Goal: Find specific page/section: Find specific page/section

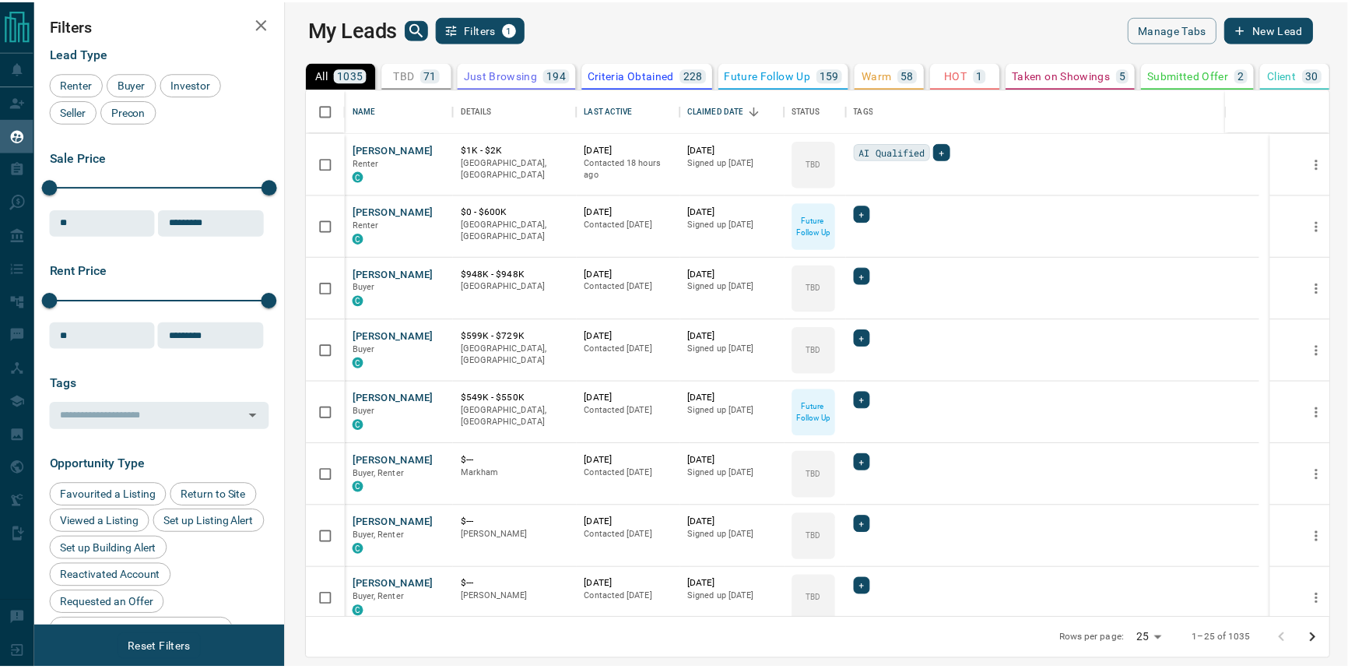
scroll to position [519, 1054]
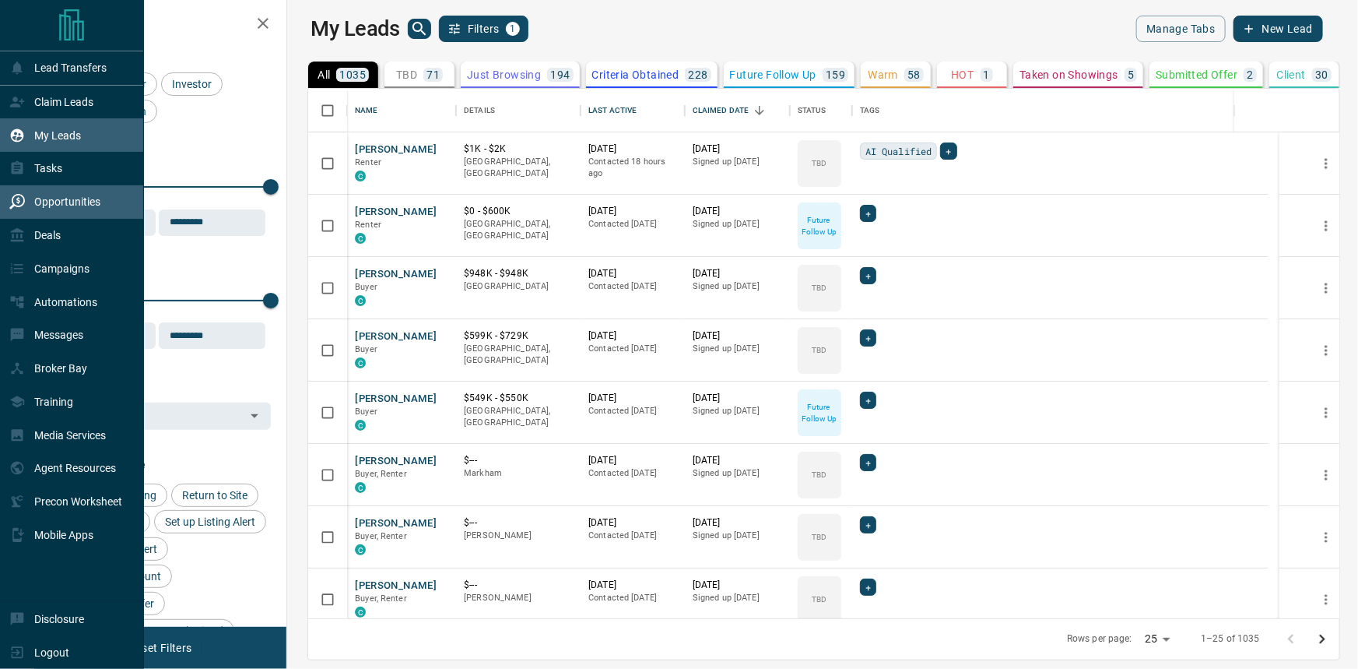
click at [65, 219] on div "Opportunities" at bounding box center [72, 201] width 144 height 33
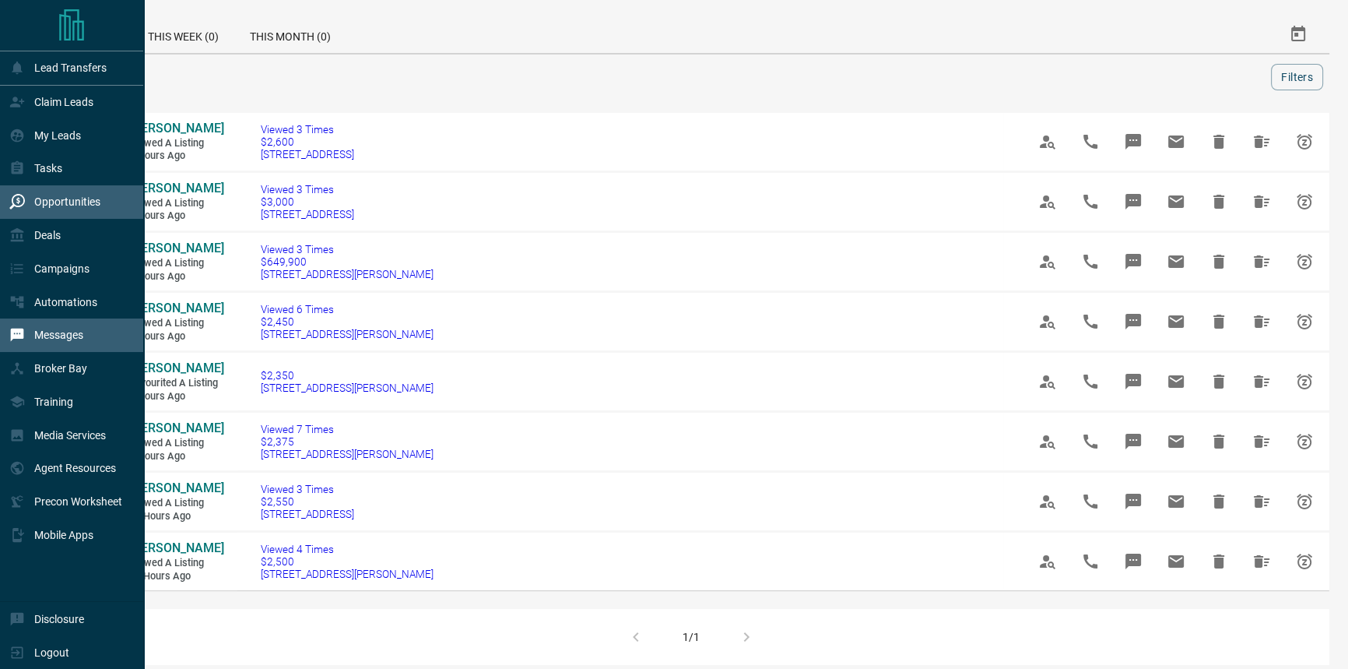
scroll to position [141, 0]
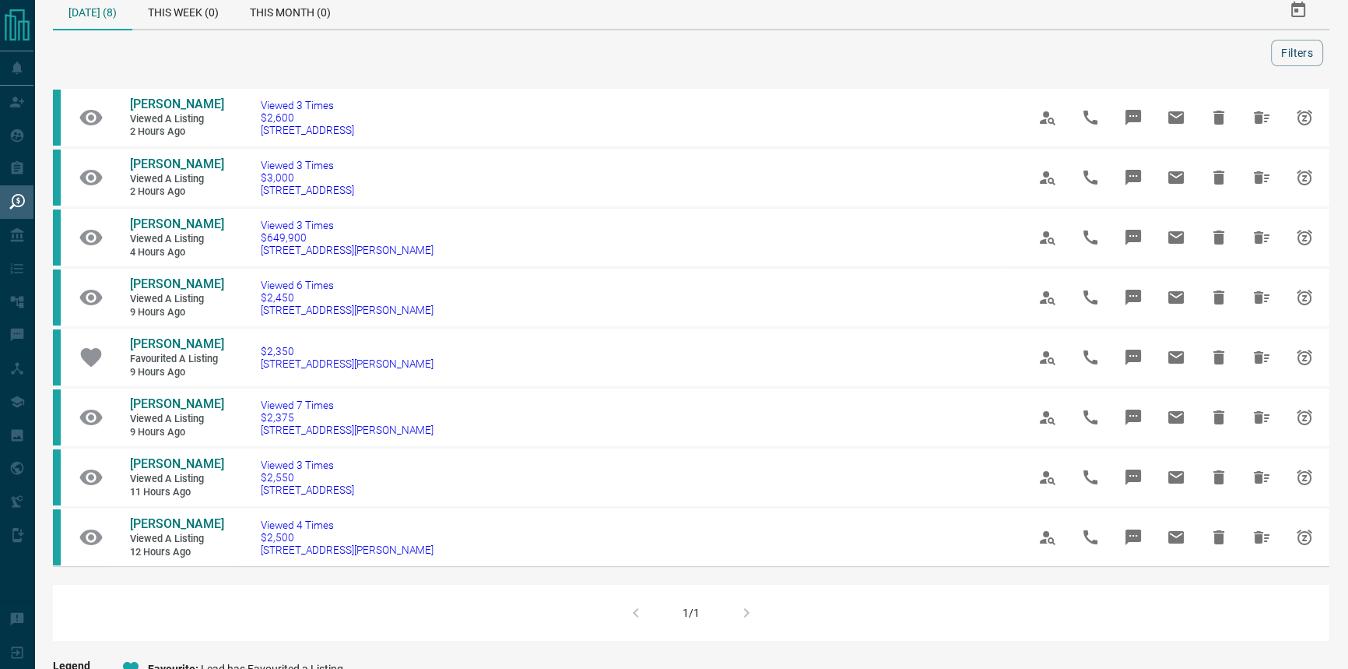
scroll to position [0, 0]
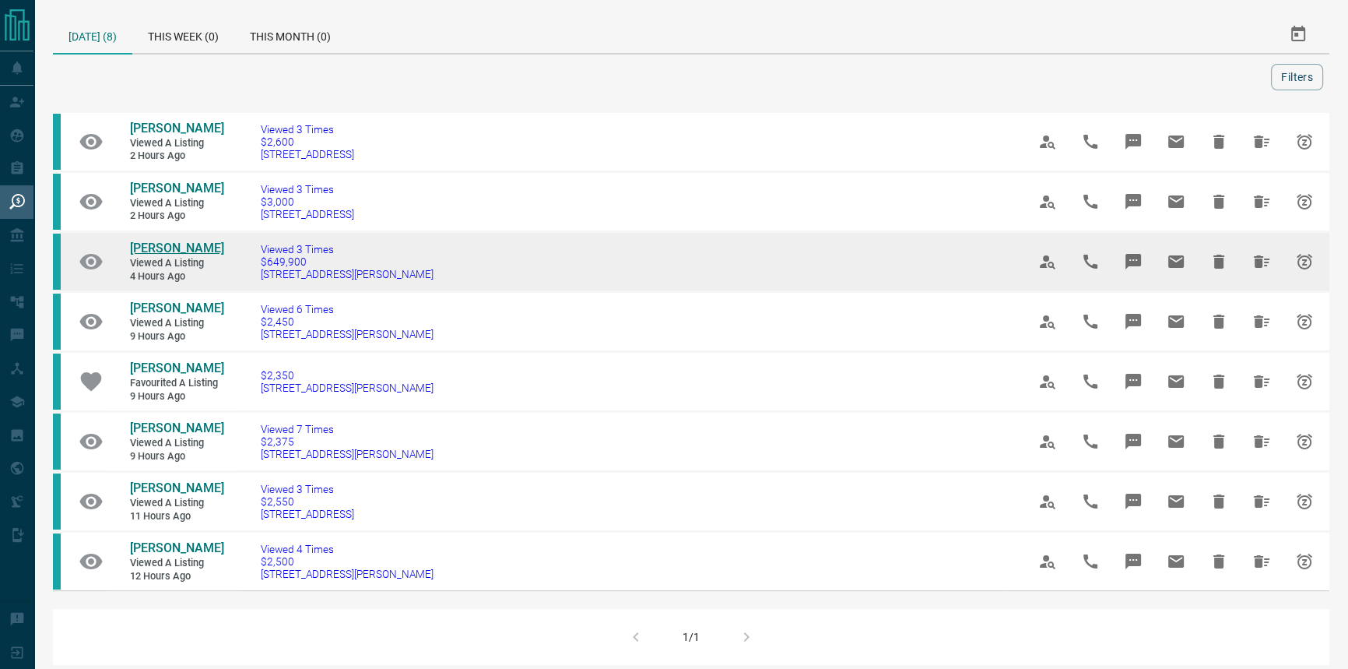
click at [172, 255] on span "[PERSON_NAME]" at bounding box center [177, 248] width 94 height 15
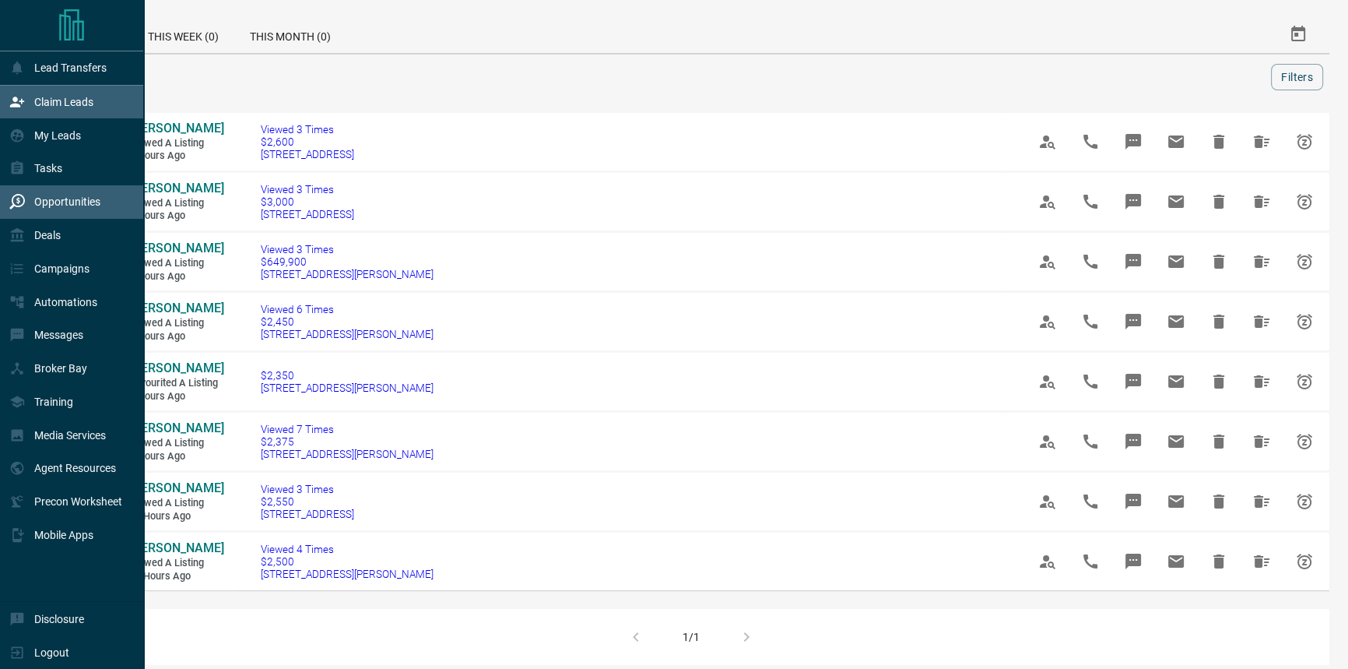
click at [36, 118] on div "Claim Leads" at bounding box center [72, 102] width 144 height 33
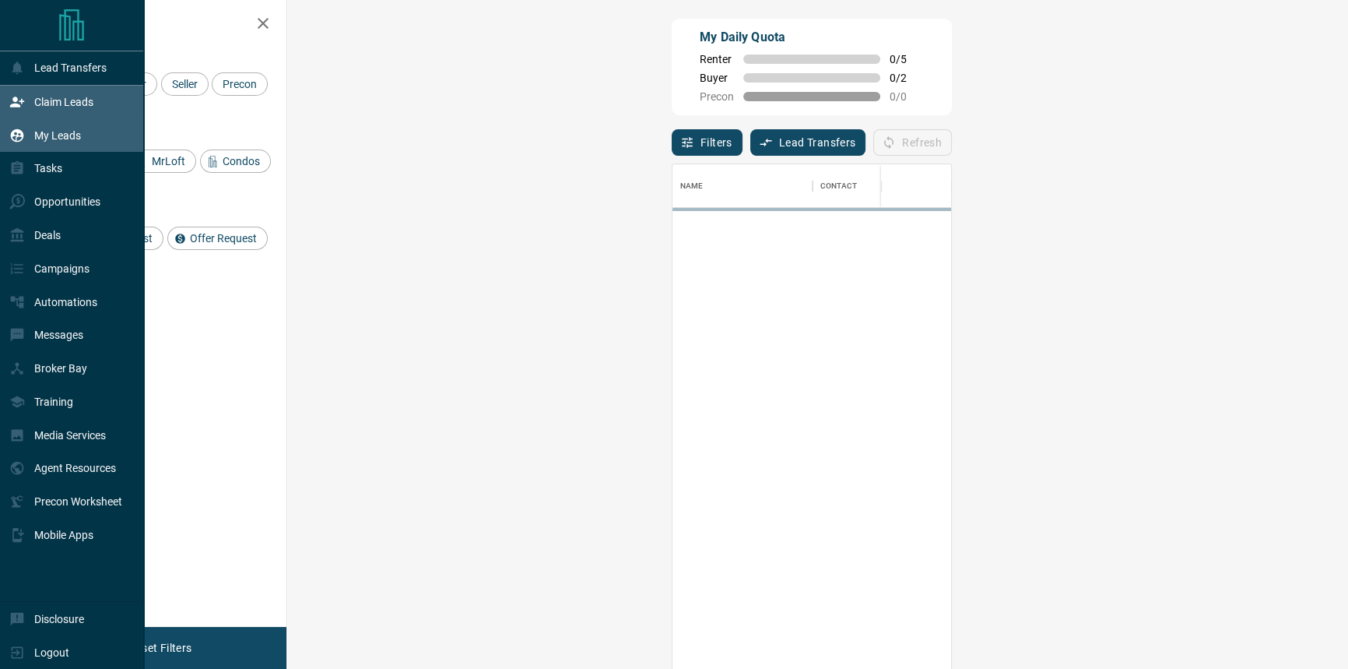
click at [37, 125] on div "My Leads" at bounding box center [45, 135] width 72 height 26
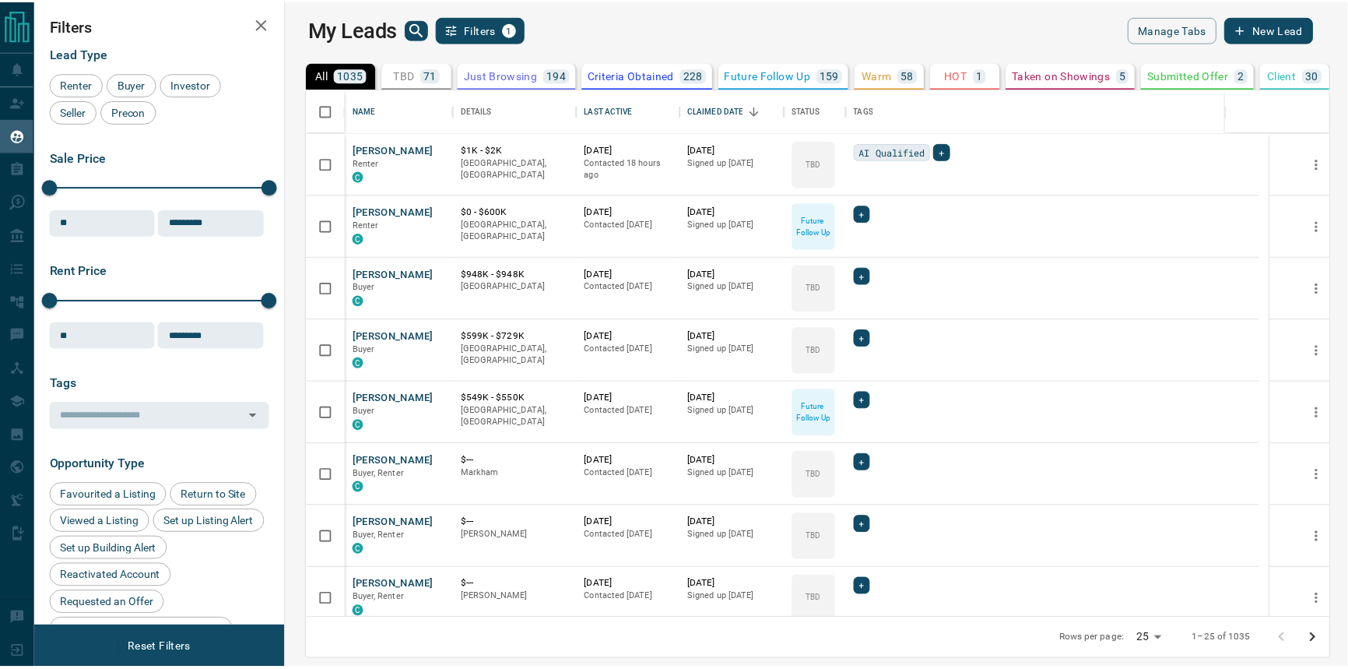
scroll to position [519, 1054]
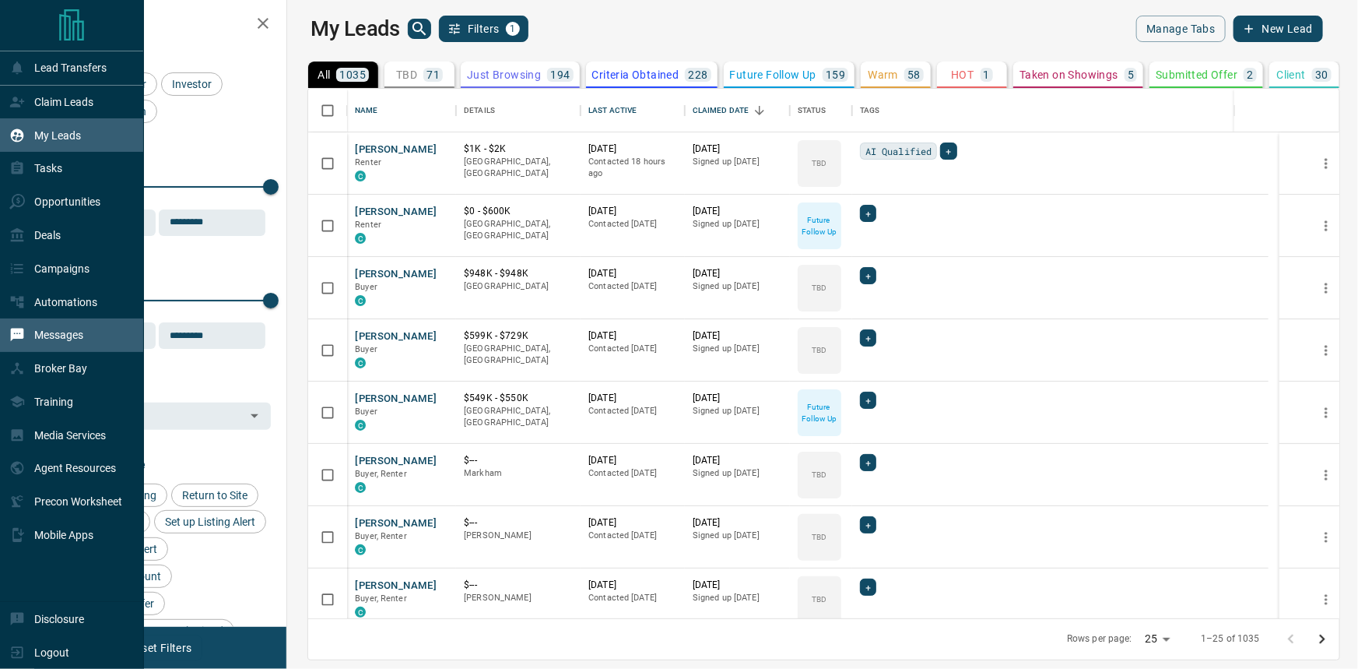
click at [78, 341] on p "Messages" at bounding box center [58, 334] width 49 height 12
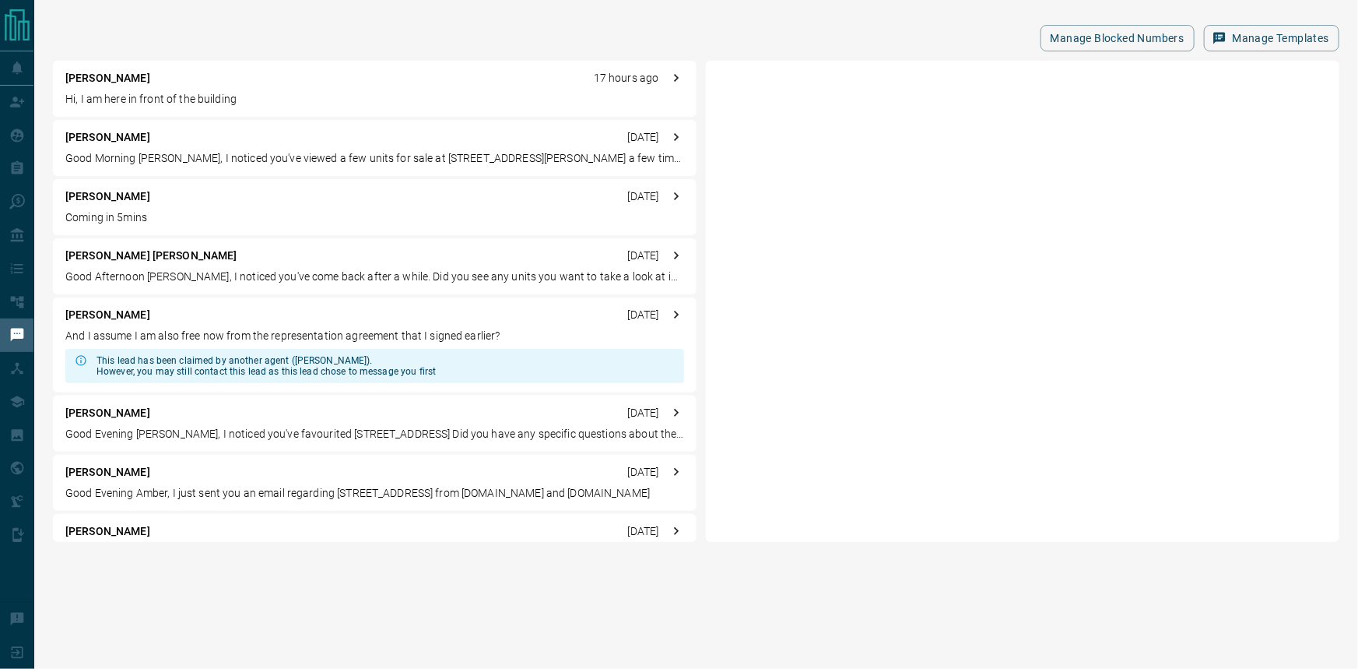
click at [150, 82] on p "[PERSON_NAME]" at bounding box center [107, 78] width 85 height 16
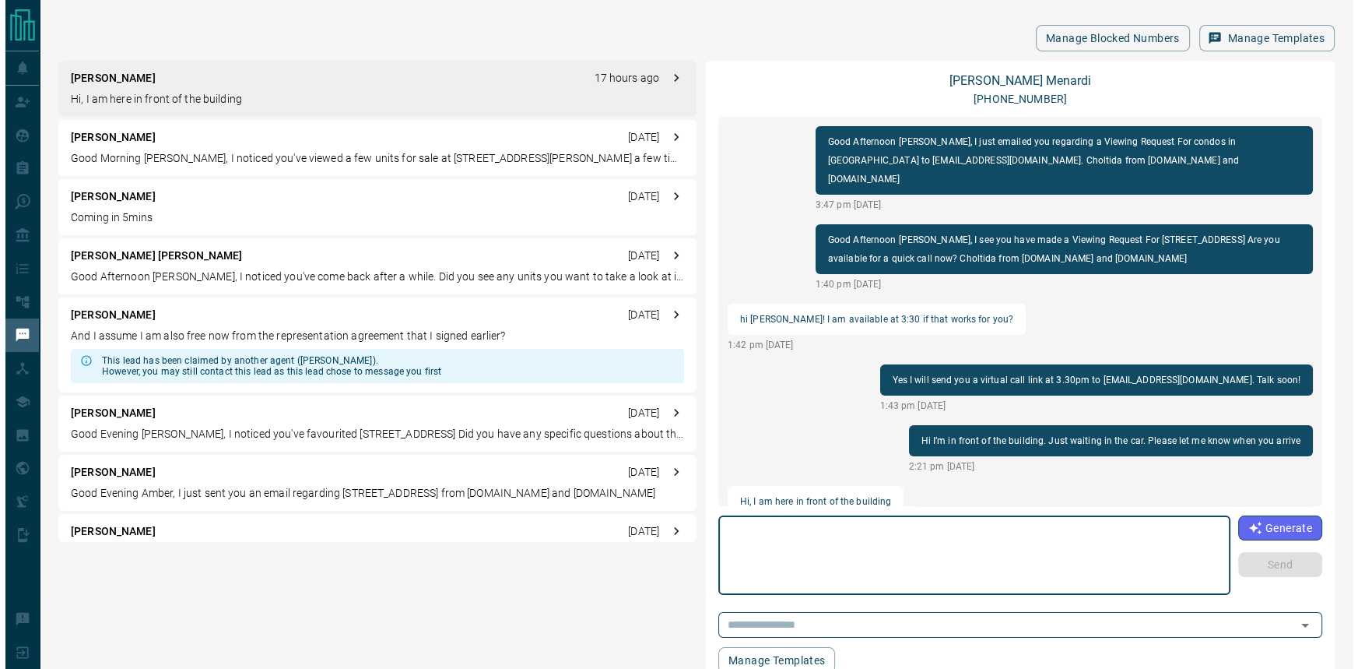
scroll to position [18, 0]
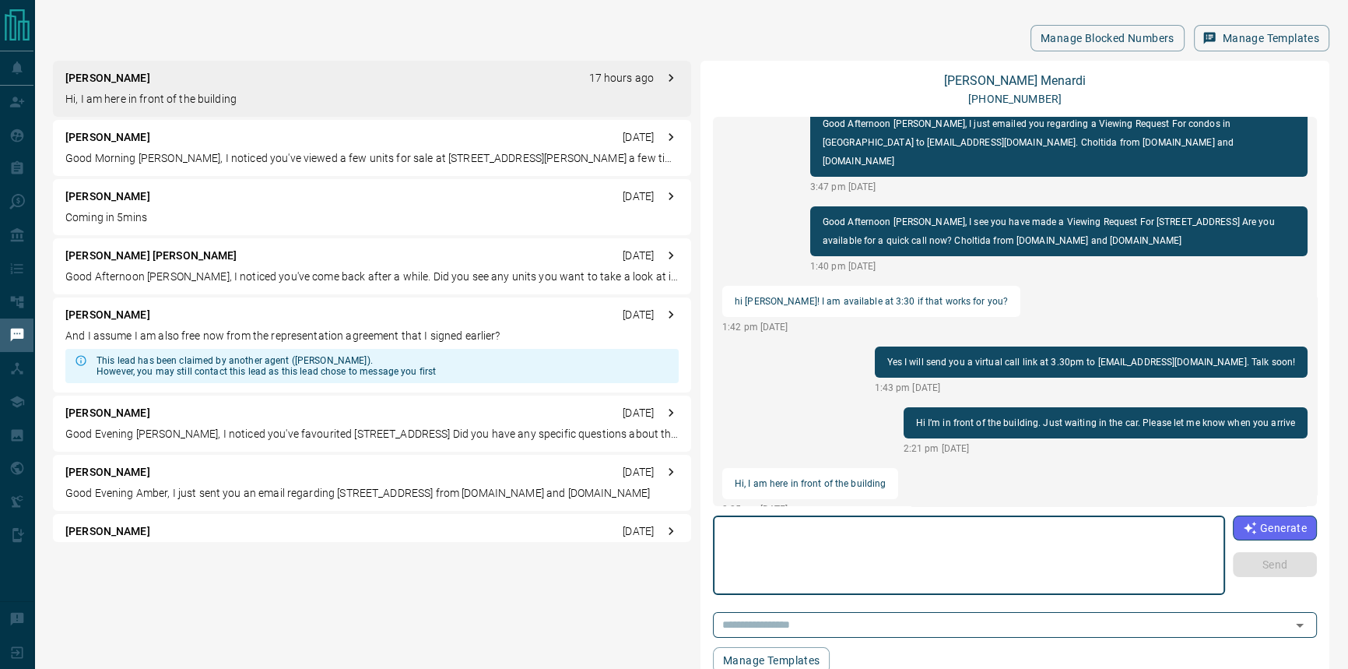
click at [127, 76] on p "[PERSON_NAME]" at bounding box center [107, 78] width 85 height 16
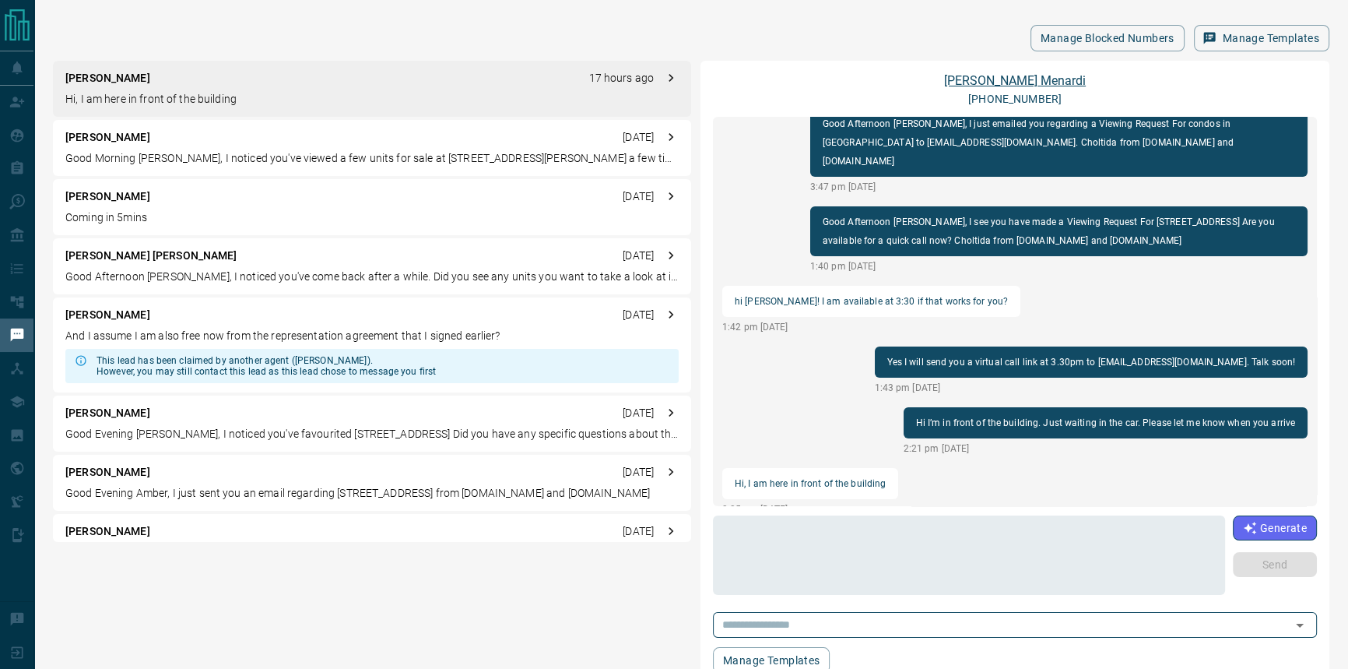
click at [1019, 83] on link "[PERSON_NAME]" at bounding box center [1015, 80] width 142 height 15
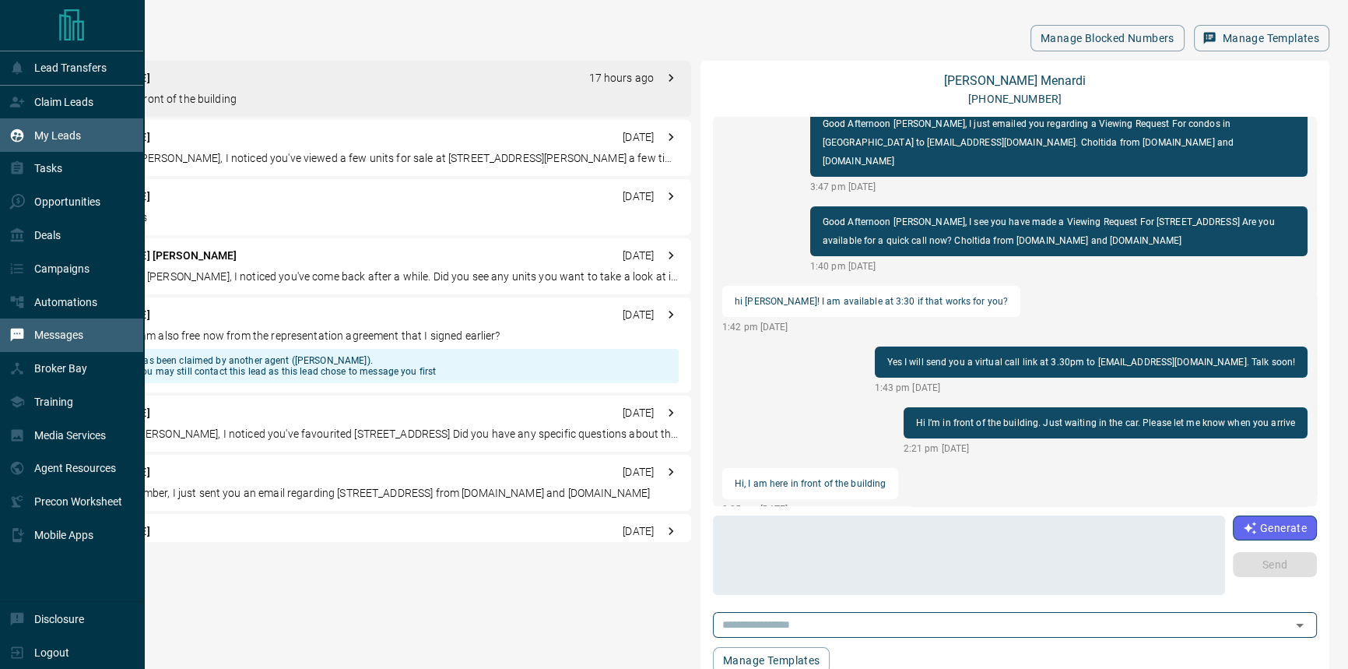
click at [55, 131] on p "My Leads" at bounding box center [57, 135] width 47 height 12
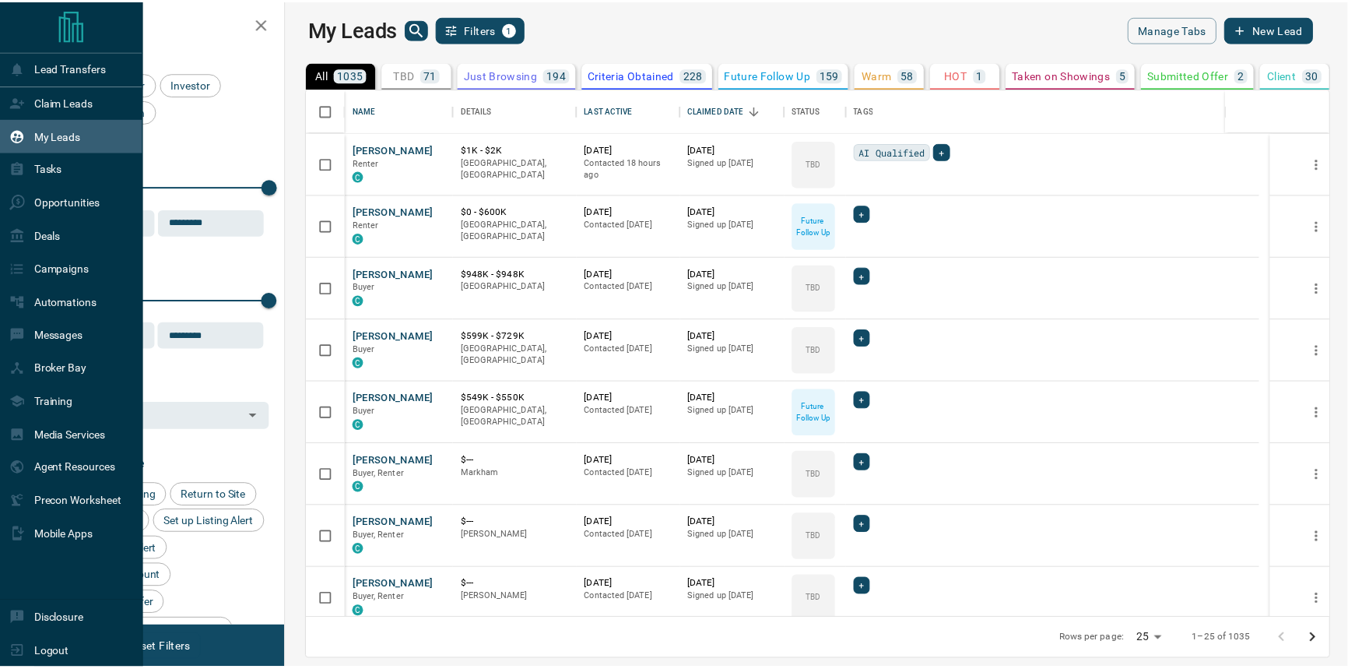
scroll to position [519, 1054]
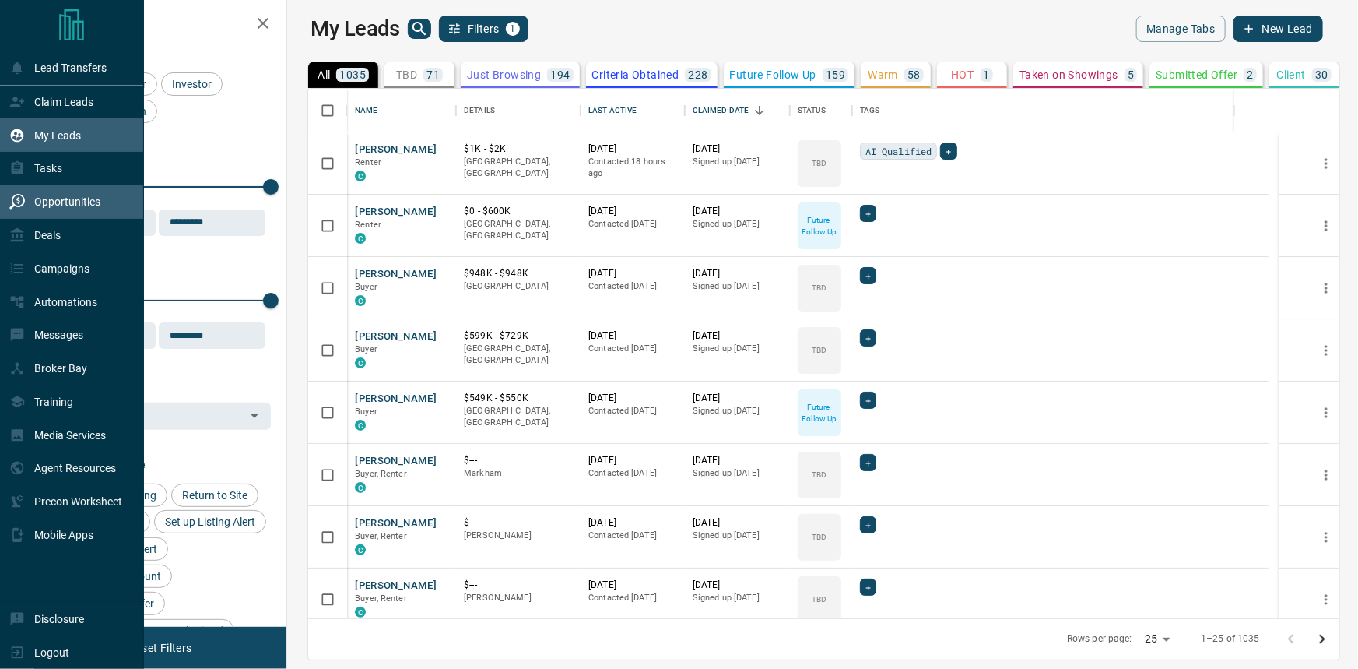
click at [109, 218] on div "Opportunities" at bounding box center [72, 201] width 144 height 33
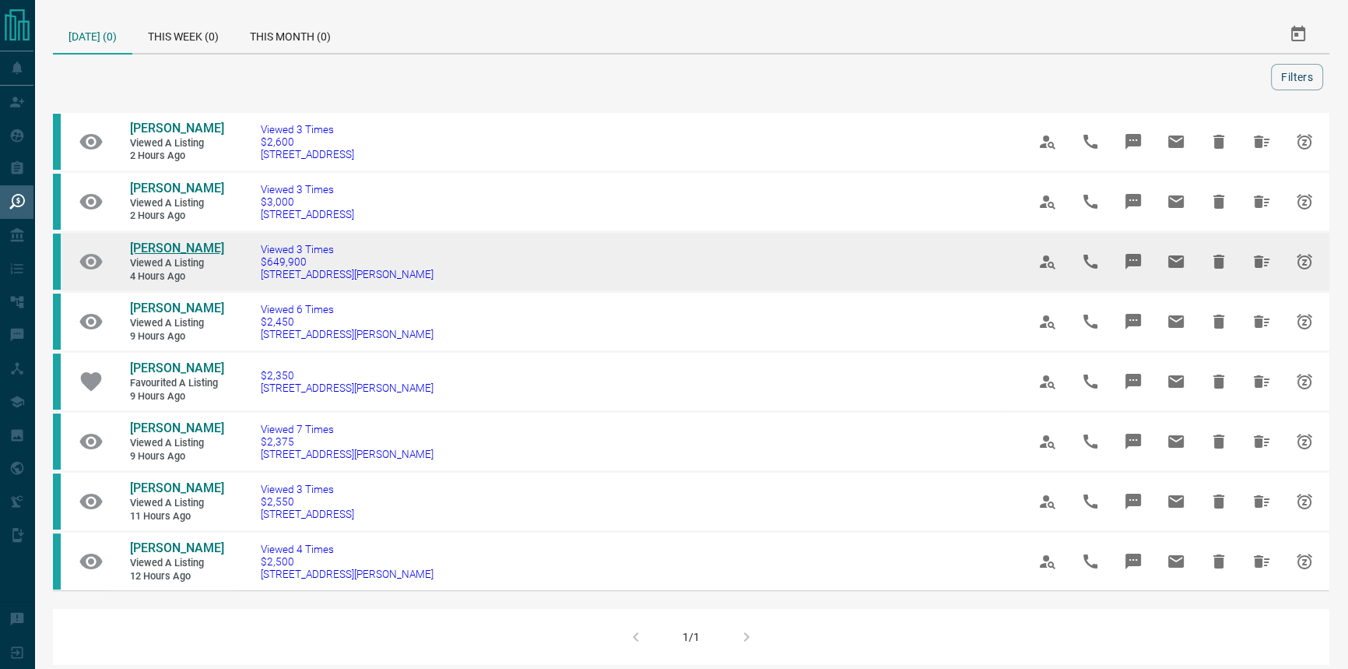
click at [167, 255] on span "[PERSON_NAME]" at bounding box center [177, 248] width 94 height 15
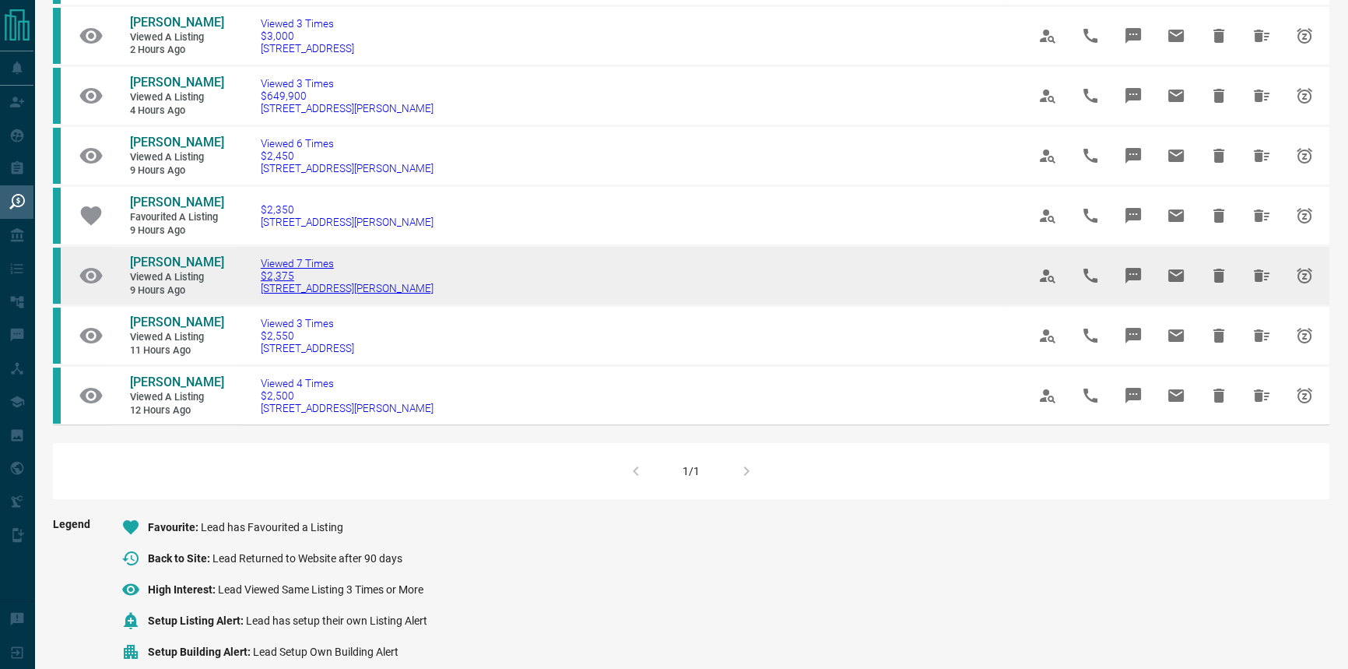
scroll to position [70, 0]
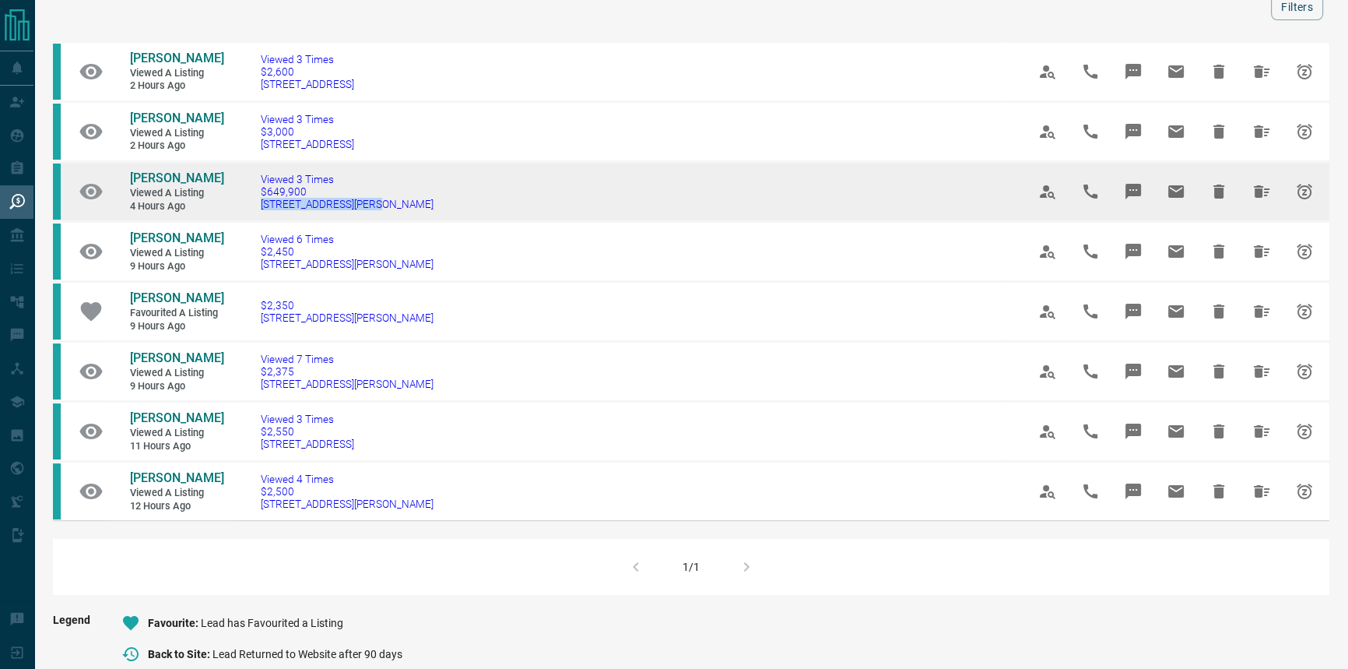
drag, startPoint x: 396, startPoint y: 229, endPoint x: 271, endPoint y: 235, distance: 125.5
click at [271, 222] on td "Viewed 3 Times $649,900 [STREET_ADDRESS][PERSON_NAME]" at bounding box center [620, 192] width 766 height 60
copy span "[STREET_ADDRESS][PERSON_NAME]"
click at [366, 210] on span "[STREET_ADDRESS][PERSON_NAME]" at bounding box center [347, 204] width 173 height 12
click at [440, 222] on td "Viewed 3 Times $649,900 [STREET_ADDRESS][PERSON_NAME]" at bounding box center [620, 192] width 766 height 60
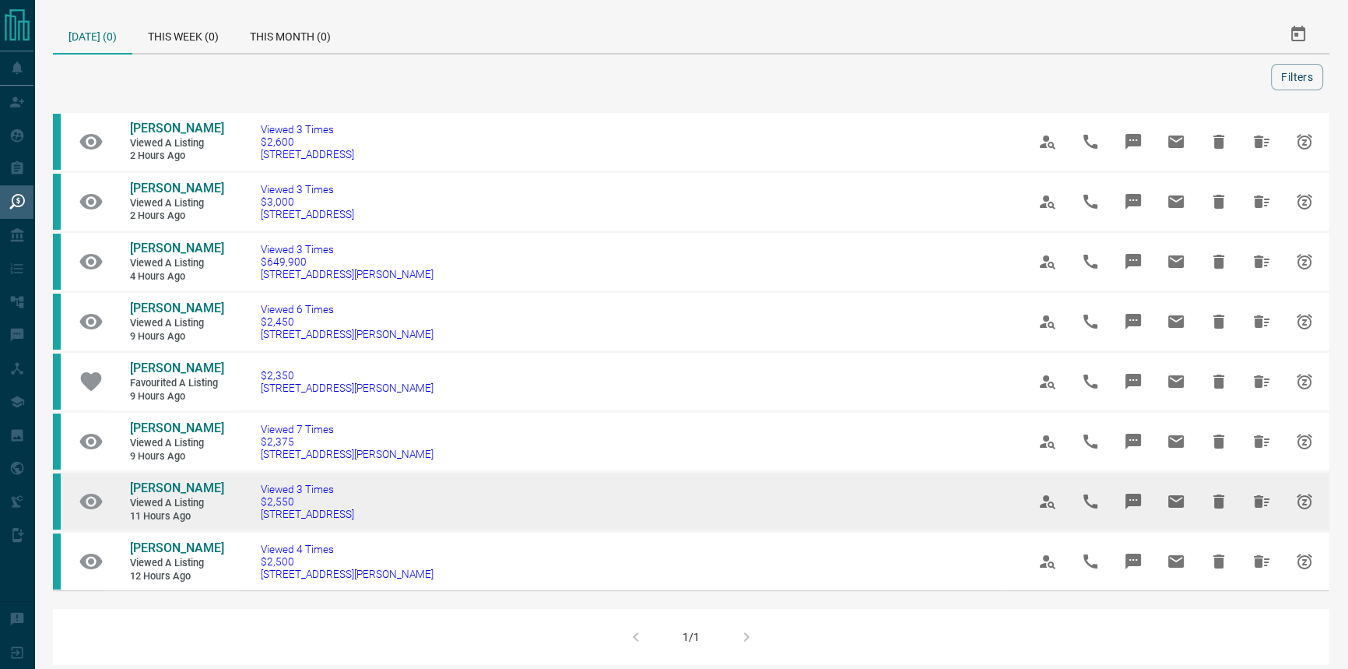
scroll to position [0, 0]
